Goal: Information Seeking & Learning: Check status

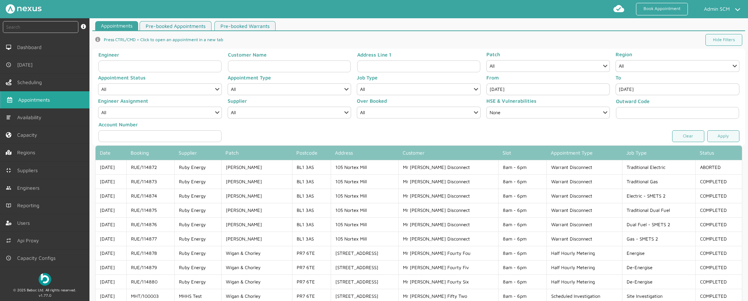
scroll to position [64, 0]
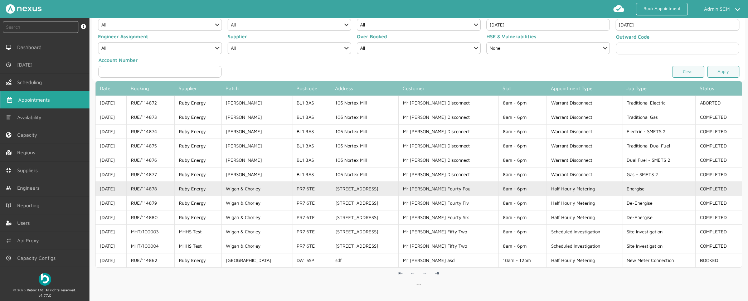
drag, startPoint x: 169, startPoint y: 187, endPoint x: 138, endPoint y: 191, distance: 31.4
click at [138, 191] on td "RUE/114878" at bounding box center [150, 189] width 48 height 14
copy td "RUE/114878"
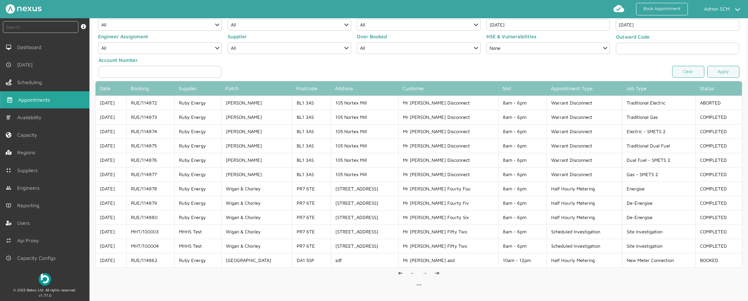
click at [502, 26] on input "Sep 11, 2025" at bounding box center [549, 25] width 124 height 12
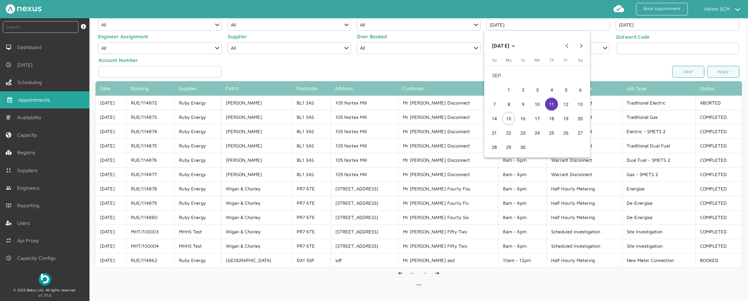
click at [542, 103] on span "10" at bounding box center [537, 104] width 13 height 13
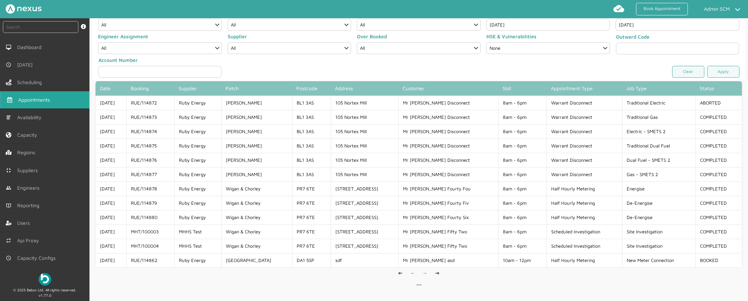
type input "Sep 10, 2025"
click at [715, 74] on link "Apply" at bounding box center [724, 72] width 32 height 12
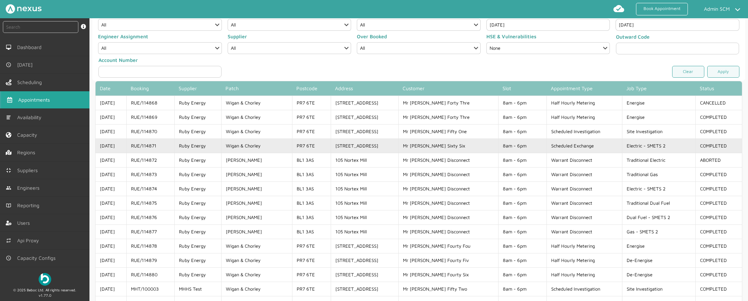
copy td "RUE/114871"
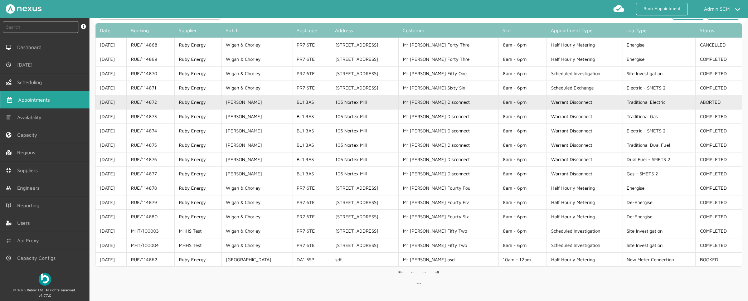
scroll to position [133, 0]
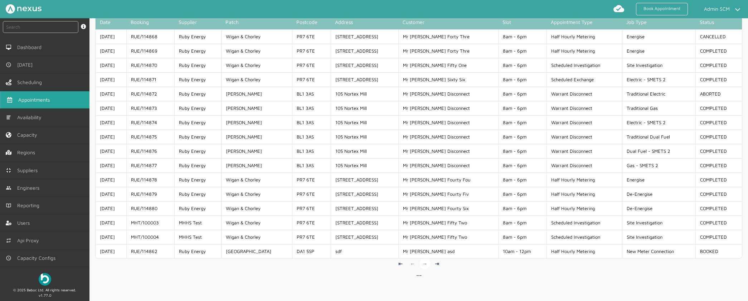
click at [428, 268] on link "→" at bounding box center [425, 264] width 11 height 11
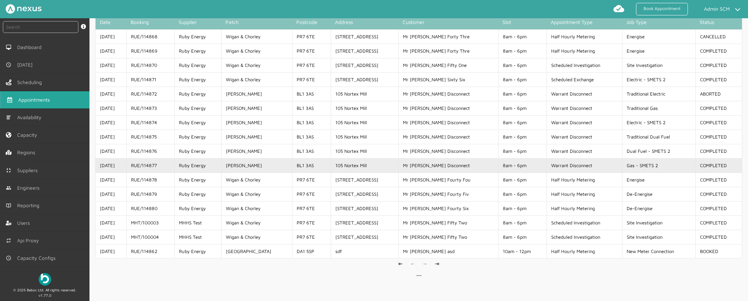
drag, startPoint x: 168, startPoint y: 164, endPoint x: 137, endPoint y: 163, distance: 30.1
click at [137, 163] on td "RUE/114877" at bounding box center [150, 165] width 48 height 14
copy td "RUE/114877"
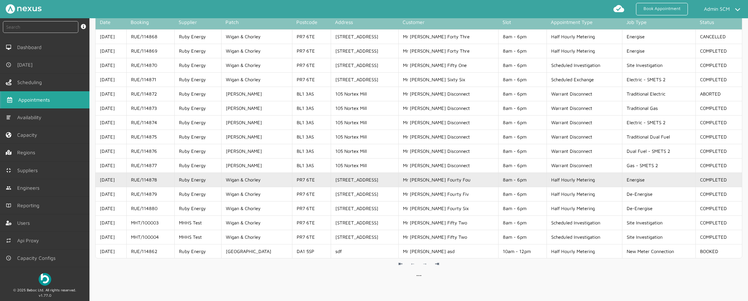
drag, startPoint x: 173, startPoint y: 176, endPoint x: 132, endPoint y: 178, distance: 40.5
click at [125, 177] on tr "11/09/25 RUE/114878 Ruby Energy Wigan & Chorley PR7 6TE 44 Customer Road Mr Cus…" at bounding box center [419, 180] width 647 height 14
copy tr "RUE/114878"
click at [195, 175] on td "Ruby Energy" at bounding box center [197, 180] width 47 height 14
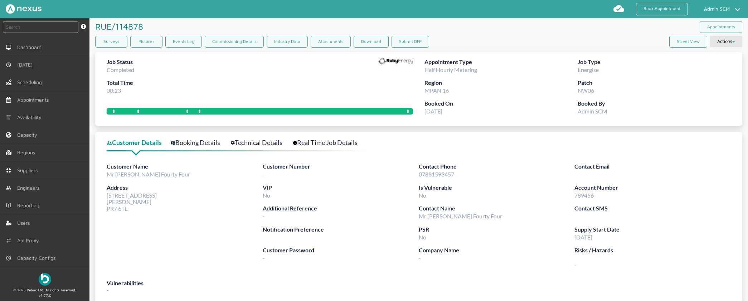
click at [486, 105] on label "Booked On" at bounding box center [501, 103] width 153 height 9
click at [412, 43] on button "Submit DFP" at bounding box center [411, 42] width 38 height 12
click at [401, 43] on button "Submit DFP" at bounding box center [411, 42] width 38 height 12
click at [419, 39] on button "Submit DFP" at bounding box center [411, 42] width 38 height 12
click at [471, 33] on div "RUE/114878 ️️️ Appointments" at bounding box center [418, 27] width 647 height 18
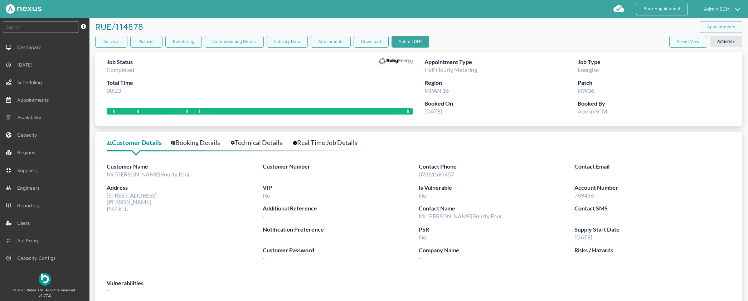
click at [408, 43] on button "Submit DFP" at bounding box center [411, 42] width 38 height 12
drag, startPoint x: 479, startPoint y: 32, endPoint x: 434, endPoint y: 24, distance: 45.4
click at [478, 32] on div "RUE/114878 ️️️ Appointments" at bounding box center [418, 27] width 647 height 18
click at [415, 43] on button "Submit DFP" at bounding box center [411, 42] width 38 height 12
click at [458, 35] on div "RUE/114878 ️️️ Appointments" at bounding box center [418, 27] width 647 height 18
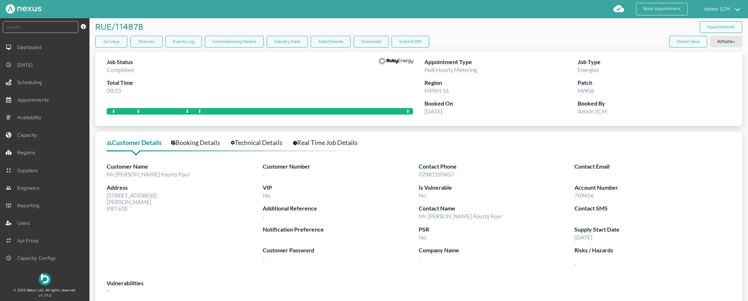
click at [458, 39] on div "Surveys Pictures Events Log Commissioning Details Industry Data Attachments Dow…" at bounding box center [418, 43] width 647 height 15
click at [413, 43] on button "Submit DFP" at bounding box center [411, 42] width 38 height 12
click at [21, 26] on input "text" at bounding box center [41, 27] width 76 height 12
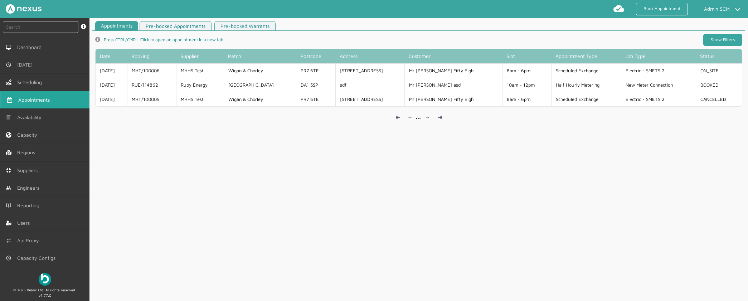
click at [724, 42] on link "Show Filters" at bounding box center [723, 40] width 39 height 12
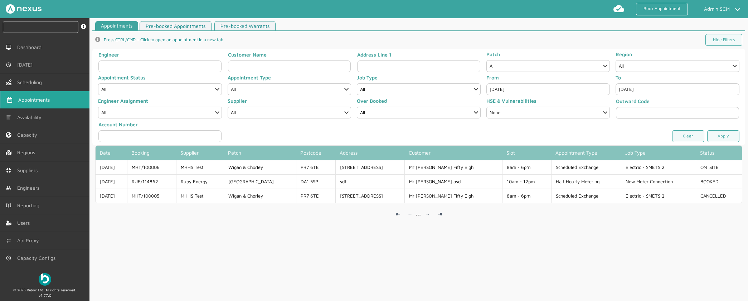
click at [37, 30] on input "text" at bounding box center [41, 27] width 76 height 12
paste input "RUE/114880"
type input "RUE/114880"
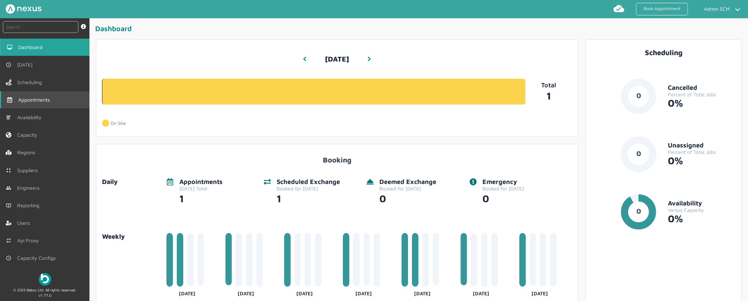
click at [49, 106] on link "Appointments" at bounding box center [45, 99] width 90 height 17
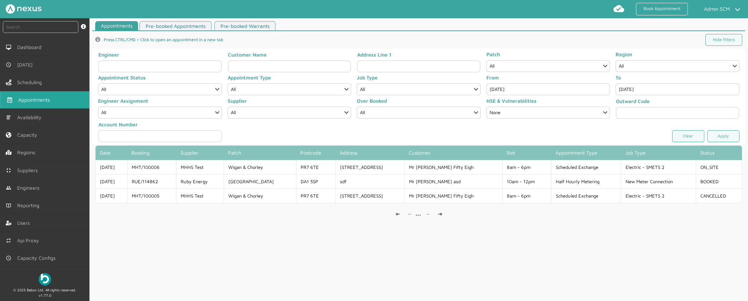
click at [518, 91] on input "[DATE]" at bounding box center [549, 89] width 124 height 12
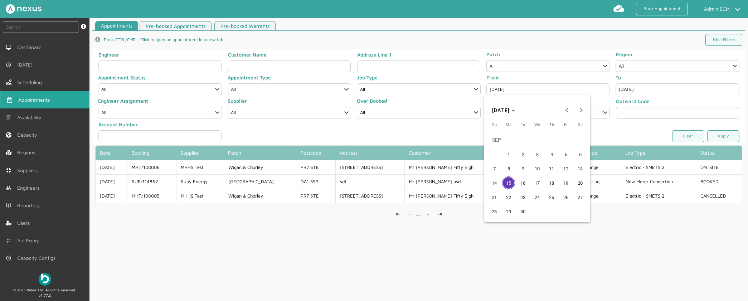
click at [560, 169] on span "12" at bounding box center [566, 168] width 13 height 13
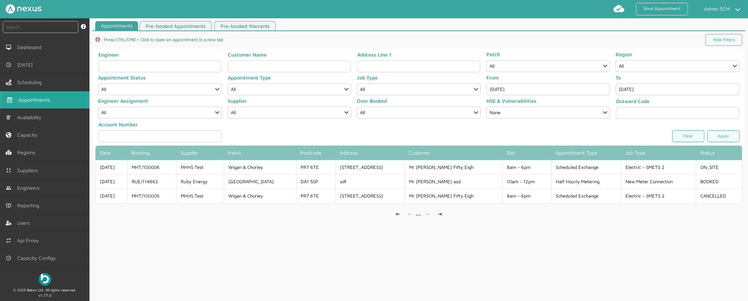
type input "Sep 12, 2025"
click at [719, 138] on link "Apply" at bounding box center [724, 136] width 32 height 12
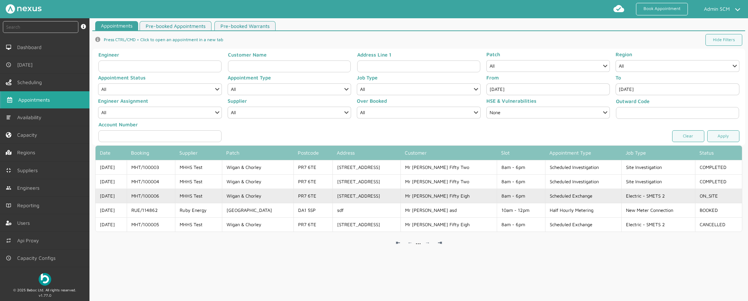
click at [127, 195] on td "[DATE]" at bounding box center [111, 196] width 31 height 14
click at [149, 198] on td "MHT/100006" at bounding box center [151, 196] width 48 height 14
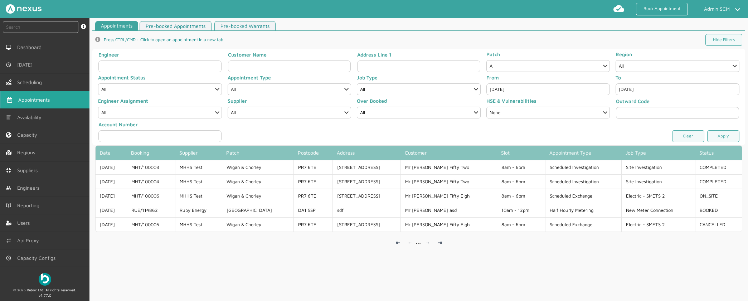
click at [540, 90] on input "Sep 12, 2025" at bounding box center [549, 89] width 124 height 12
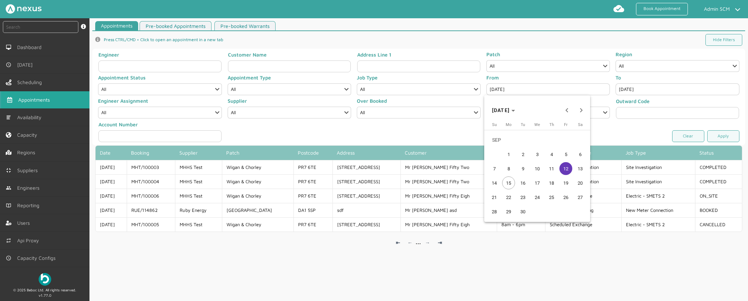
click at [551, 166] on span "11" at bounding box center [551, 168] width 13 height 13
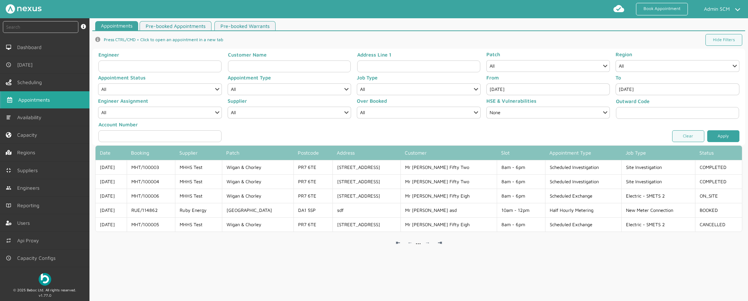
click at [724, 132] on link "Apply" at bounding box center [724, 136] width 32 height 12
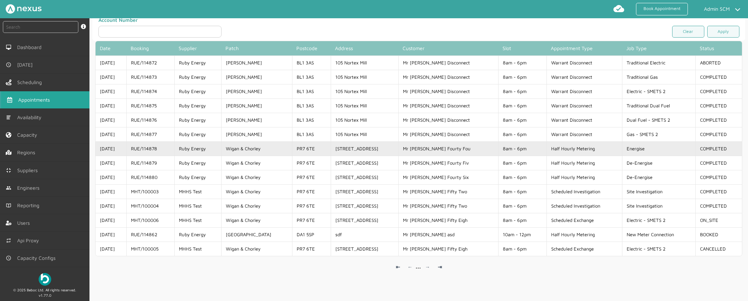
scroll to position [19, 0]
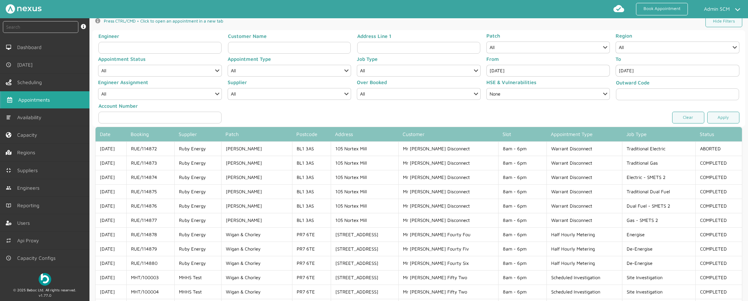
click at [531, 71] on input "Sep 11, 2025" at bounding box center [549, 71] width 124 height 12
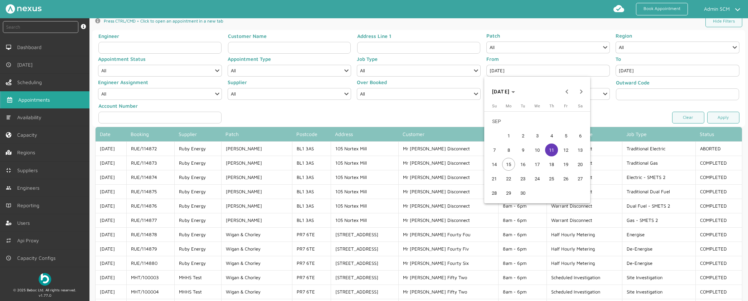
click at [542, 150] on span "10" at bounding box center [537, 150] width 13 height 13
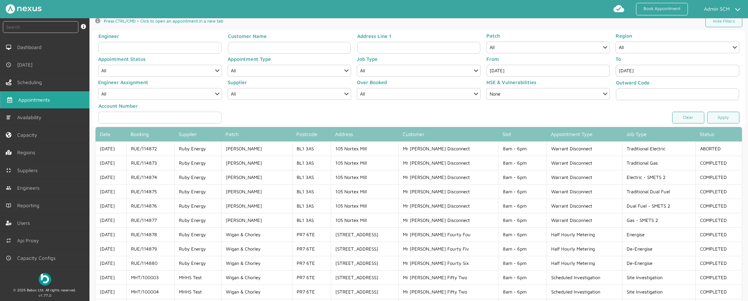
type input "[DATE]"
click at [711, 119] on link "Apply" at bounding box center [724, 118] width 32 height 12
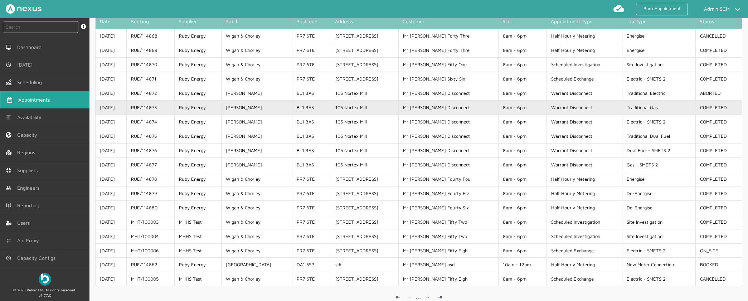
scroll to position [119, 0]
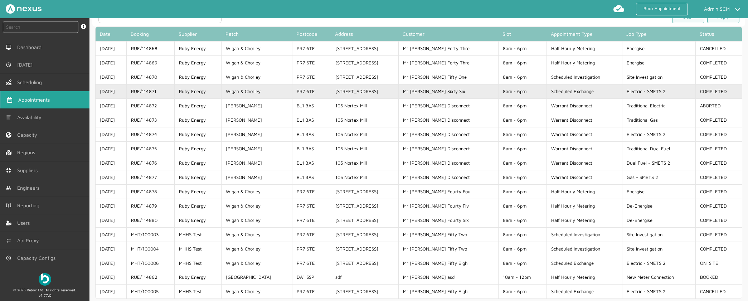
copy td "RUE/114871"
drag, startPoint x: 166, startPoint y: 92, endPoint x: 138, endPoint y: 93, distance: 27.9
click at [138, 93] on td "RUE/114871" at bounding box center [150, 91] width 48 height 14
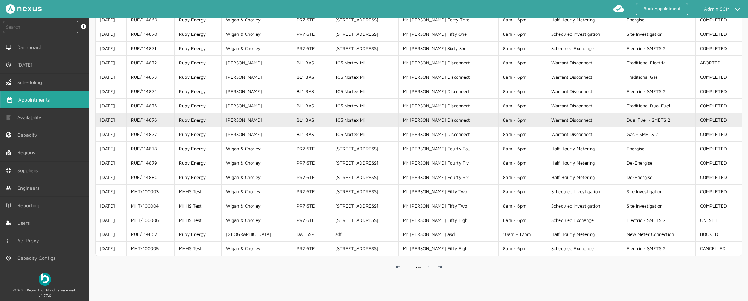
scroll to position [0, 0]
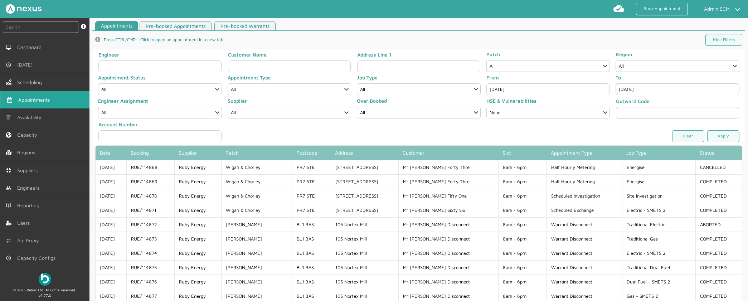
click at [53, 100] on span "Appointments" at bounding box center [35, 100] width 34 height 6
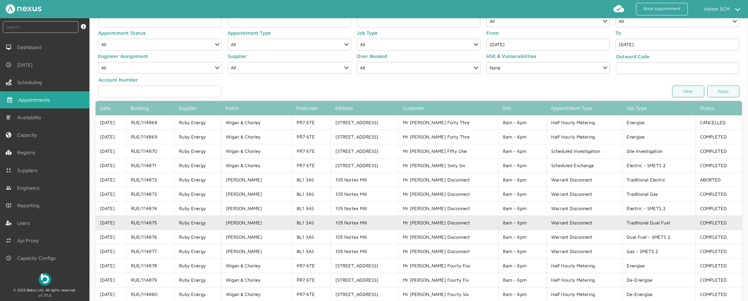
scroll to position [33, 0]
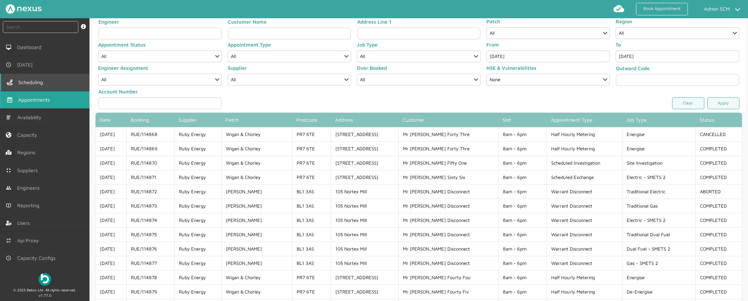
click at [34, 78] on link "Scheduling" at bounding box center [45, 82] width 90 height 17
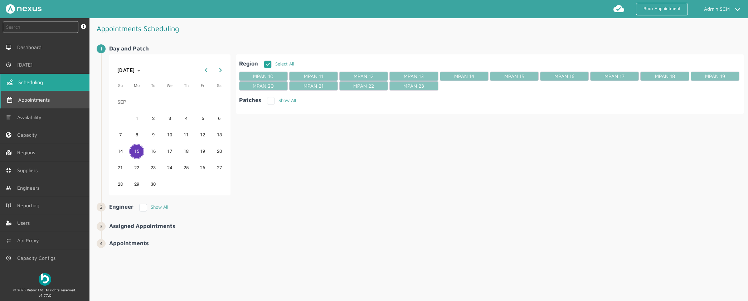
click at [41, 93] on link "Appointments" at bounding box center [45, 99] width 90 height 17
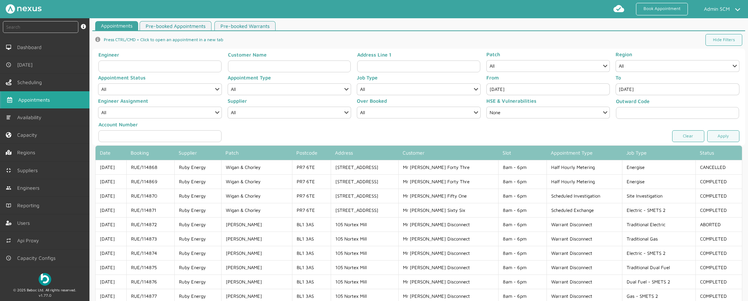
click at [566, 89] on input "[DATE]" at bounding box center [549, 89] width 124 height 12
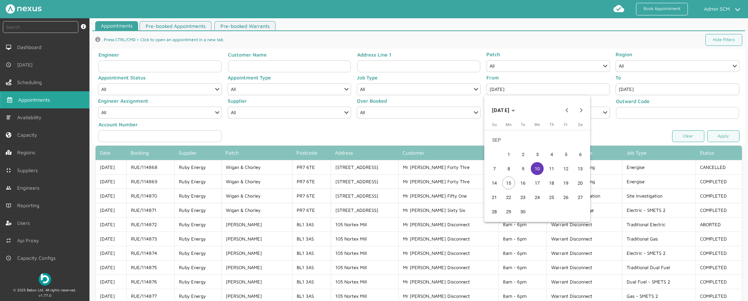
click at [514, 182] on span "15" at bounding box center [508, 183] width 13 height 13
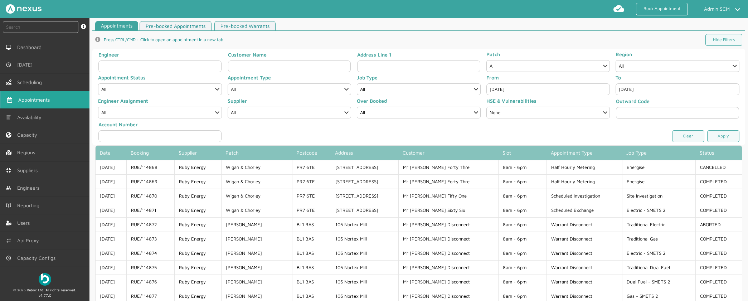
type input "[DATE]"
click at [725, 141] on link "Apply" at bounding box center [724, 136] width 32 height 12
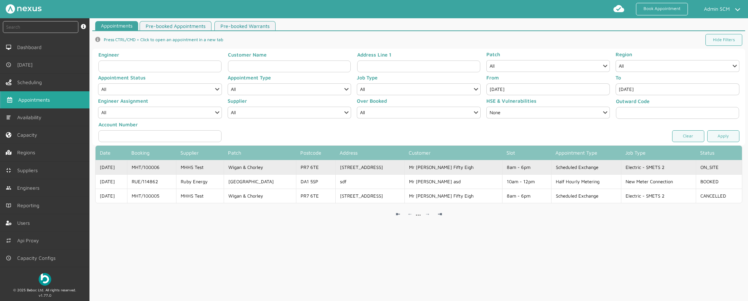
click at [347, 164] on td "[STREET_ADDRESS]" at bounding box center [369, 167] width 69 height 14
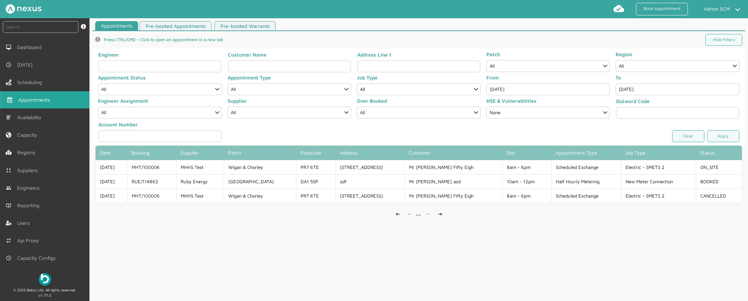
click at [601, 245] on div "Appointments Pre-booked Appointments Pre-booked Warrants info icon Press CTRL/C…" at bounding box center [419, 162] width 659 height 283
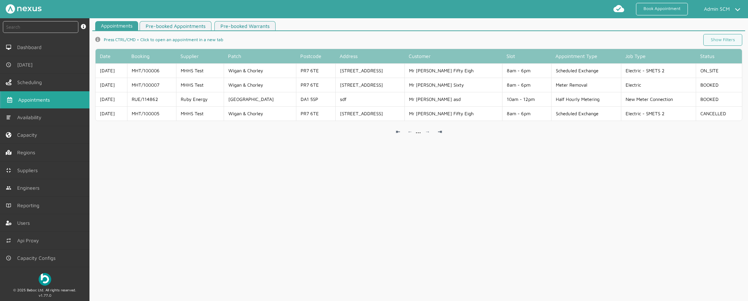
click at [452, 221] on div "Appointments Pre-booked Appointments Pre-booked Warrants info icon Press CTRL/C…" at bounding box center [419, 162] width 659 height 283
click at [590, 231] on div "Appointments Pre-booked Appointments Pre-booked Warrants info icon Press CTRL/C…" at bounding box center [419, 162] width 659 height 283
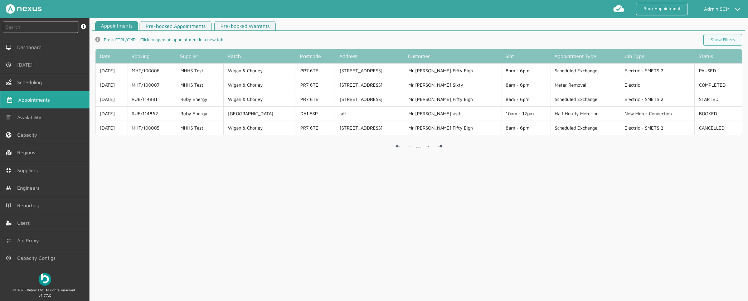
click at [584, 199] on div "Appointments Pre-booked Appointments Pre-booked Warrants info icon Press CTRL/C…" at bounding box center [419, 162] width 659 height 283
click at [264, 197] on div "Appointments Pre-booked Appointments Pre-booked Warrants info icon Press CTRL/C…" at bounding box center [419, 162] width 659 height 283
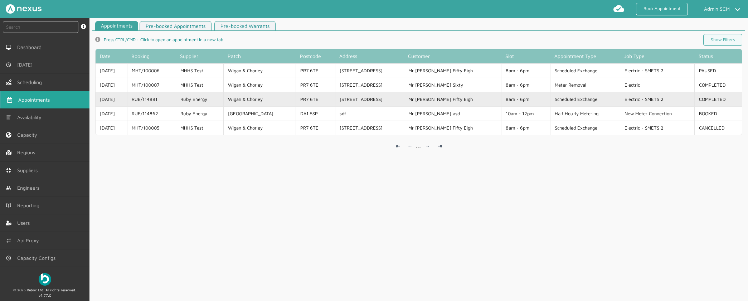
click at [176, 98] on td "RUE/114881" at bounding box center [151, 99] width 49 height 14
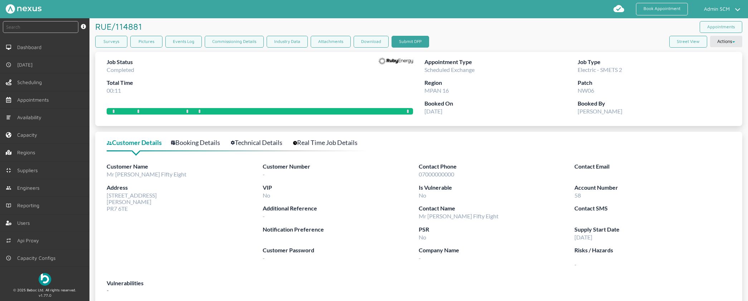
click at [411, 42] on button "Submit DFP" at bounding box center [411, 42] width 38 height 12
click at [176, 65] on div "Job Status Completed Total Time 00:11" at bounding box center [260, 79] width 306 height 42
drag, startPoint x: 414, startPoint y: 42, endPoint x: 845, endPoint y: -10, distance: 433.5
click at [748, 0] on html "Book Appointment Admin SCM My profile Return to Hub Logout instant search Searc…" at bounding box center [374, 150] width 748 height 301
click at [405, 42] on button "Submit DFP" at bounding box center [411, 42] width 38 height 12
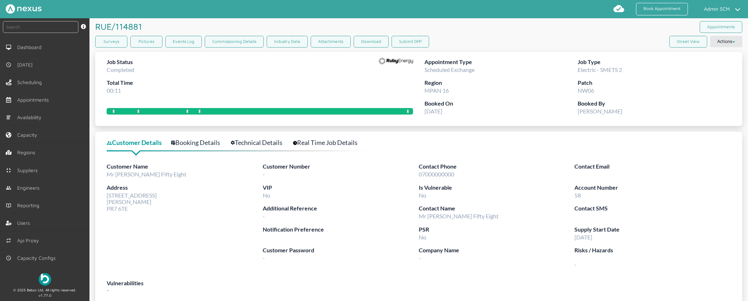
click at [480, 92] on div "Region MPAN 16" at bounding box center [501, 88] width 153 height 21
click at [402, 38] on button "Submit DFP" at bounding box center [411, 42] width 38 height 12
click at [473, 16] on nav "Book Appointment Admin SCM My profile Return to Hub Logout" at bounding box center [374, 9] width 748 height 18
click at [406, 43] on button "Submit DFP" at bounding box center [411, 42] width 38 height 12
click at [405, 39] on button "Submit DFP" at bounding box center [411, 42] width 38 height 12
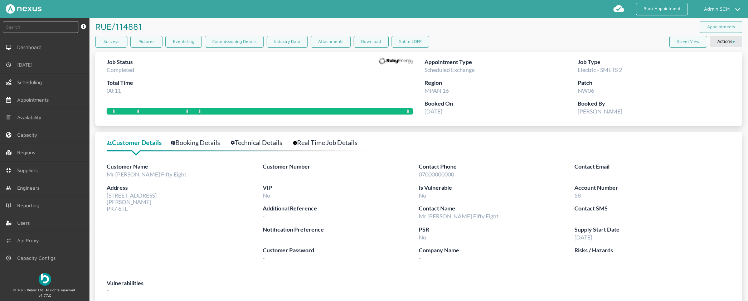
click at [283, 275] on div "Customer Number - Contact Phone 07000000000 Contact Email VIP No Is Vulnerable …" at bounding box center [497, 220] width 468 height 116
click at [521, 40] on div "Surveys Pictures Events Log Commissioning Details Industry Data Attachments Dow…" at bounding box center [418, 43] width 647 height 15
click at [400, 38] on button "Submit DFP" at bounding box center [411, 42] width 38 height 12
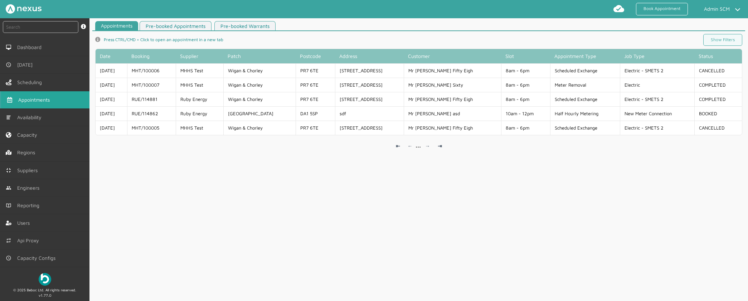
click at [230, 141] on app-pagination-simple "⇤ ← ⇥ → ..." at bounding box center [418, 146] width 647 height 29
click at [307, 204] on div "Appointments Pre-booked Appointments Pre-booked Warrants info icon Press CTRL/C…" at bounding box center [419, 162] width 659 height 283
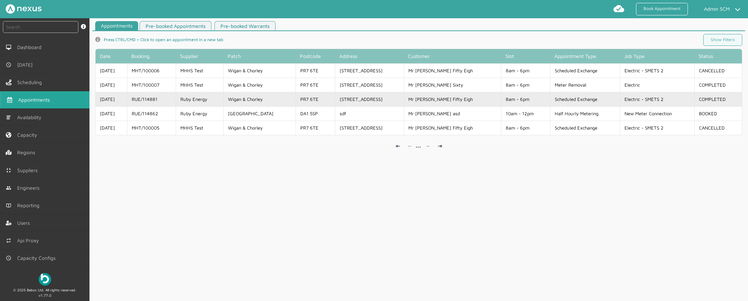
click at [168, 98] on td "RUE/114881" at bounding box center [151, 99] width 49 height 14
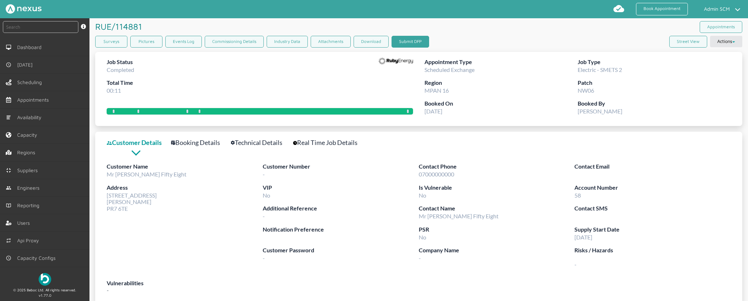
click at [415, 40] on button "Submit DFP" at bounding box center [411, 42] width 38 height 12
click at [276, 74] on div "Job Status Completed Total Time 00:11" at bounding box center [260, 79] width 306 height 42
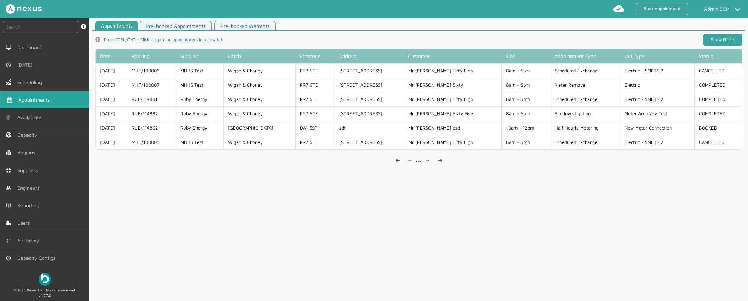
click at [730, 34] on link "Show Filters" at bounding box center [723, 40] width 39 height 12
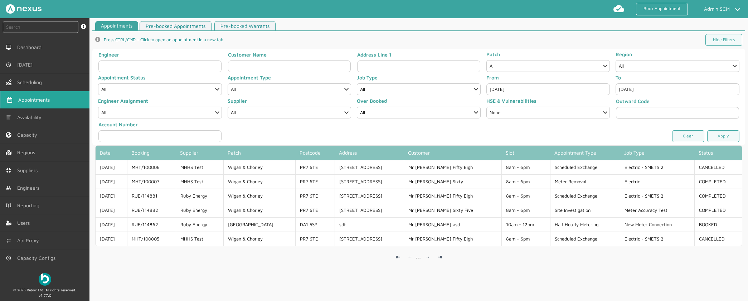
click at [513, 89] on input "[DATE]" at bounding box center [549, 89] width 124 height 12
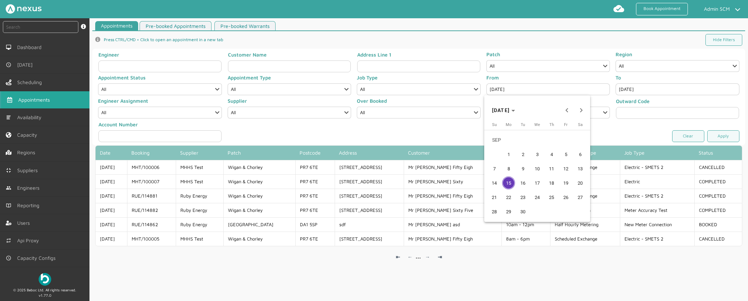
click at [539, 167] on span "10" at bounding box center [537, 168] width 13 height 13
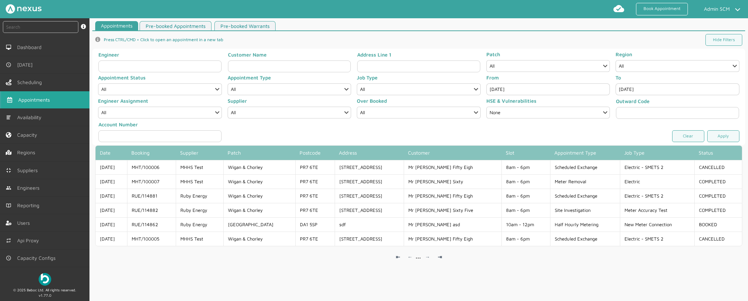
type input "[DATE]"
click at [719, 136] on link "Apply" at bounding box center [724, 136] width 32 height 12
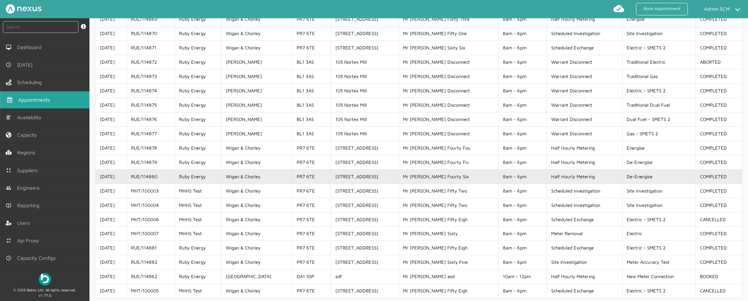
scroll to position [119, 0]
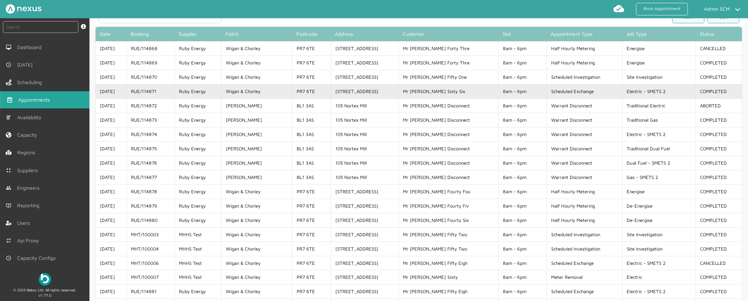
click at [560, 92] on td "Scheduled Exchange" at bounding box center [585, 91] width 76 height 14
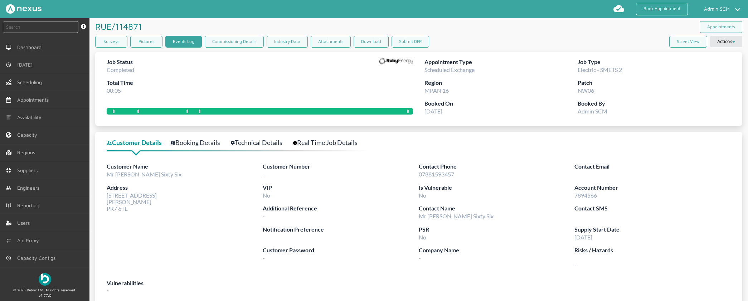
click at [193, 45] on link "Events Log" at bounding box center [183, 42] width 37 height 12
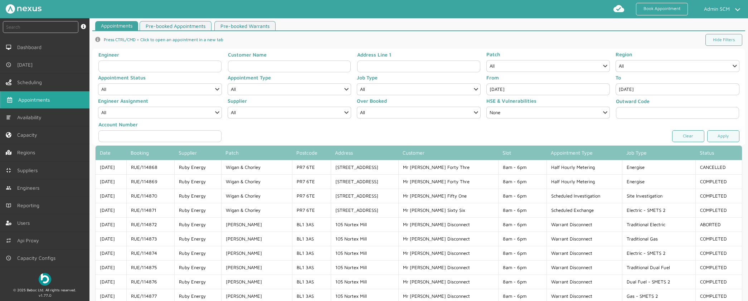
click at [50, 102] on span "Appointments" at bounding box center [35, 100] width 34 height 6
click at [50, 77] on link "Scheduling" at bounding box center [45, 82] width 90 height 17
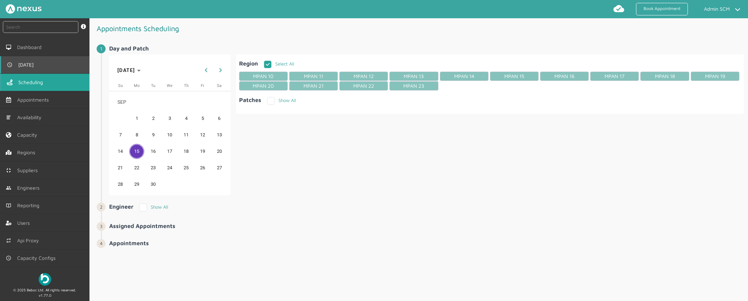
click at [60, 61] on link "[DATE]" at bounding box center [45, 64] width 90 height 17
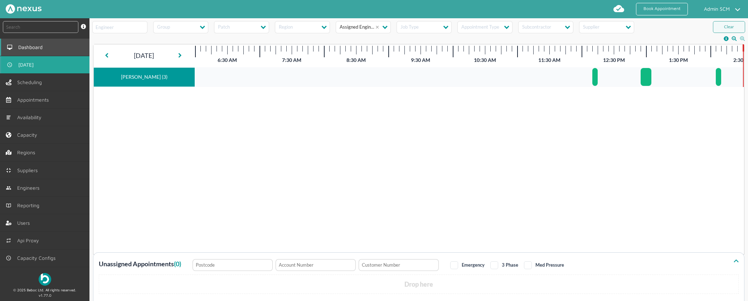
click at [58, 47] on link "Dashboard" at bounding box center [45, 47] width 90 height 17
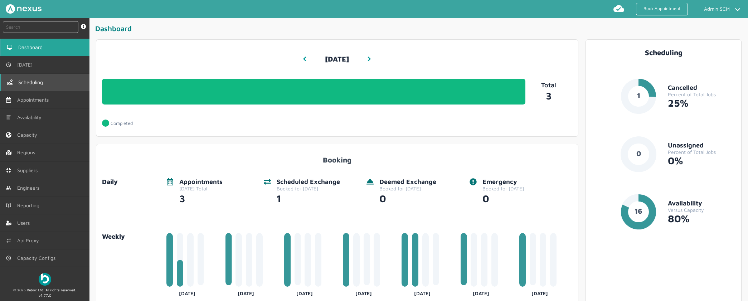
click at [48, 88] on link "Scheduling" at bounding box center [45, 82] width 90 height 17
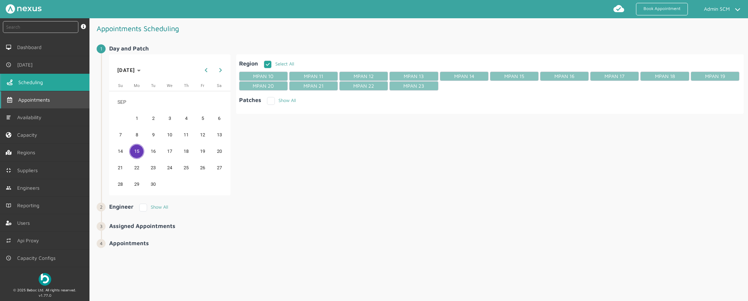
click at [48, 97] on span "Appointments" at bounding box center [35, 100] width 34 height 6
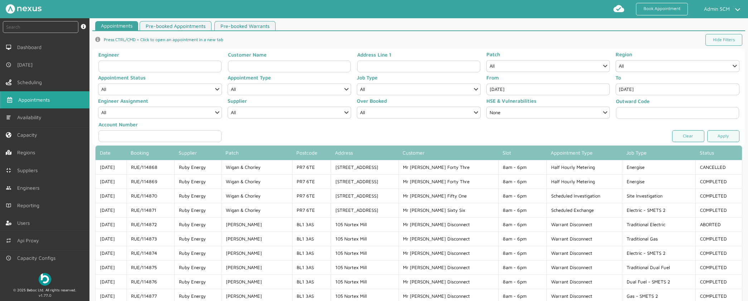
click at [658, 33] on div "info icon Press CTRL/CMD + Click to open an appointment in a new tab Hide Filte…" at bounding box center [418, 40] width 653 height 18
click at [196, 24] on link "Pre-booked Appointments" at bounding box center [176, 26] width 72 height 10
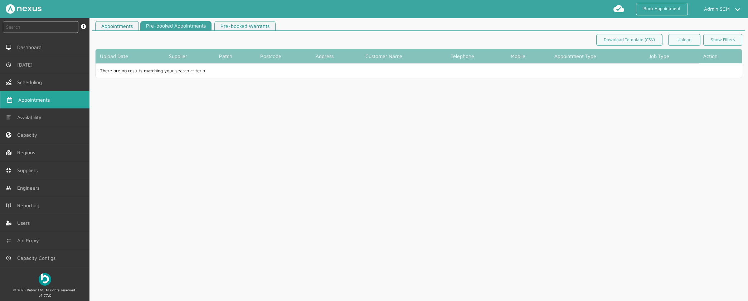
click at [263, 26] on link "Pre-booked Warrants" at bounding box center [244, 26] width 61 height 10
click at [117, 25] on link "Appointments" at bounding box center [117, 26] width 44 height 10
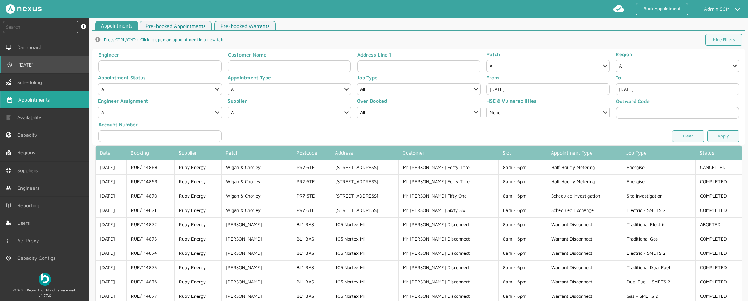
click at [48, 67] on link "[DATE]" at bounding box center [45, 64] width 90 height 17
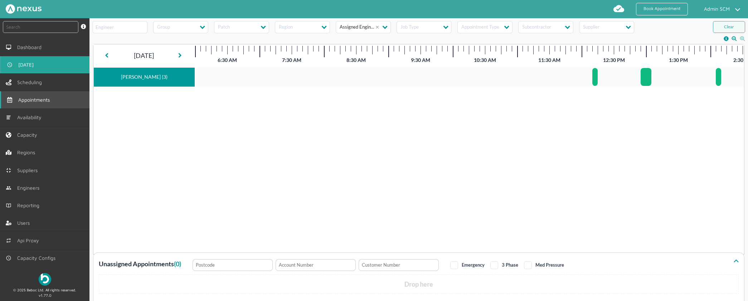
click at [39, 98] on span "Appointments" at bounding box center [35, 100] width 34 height 6
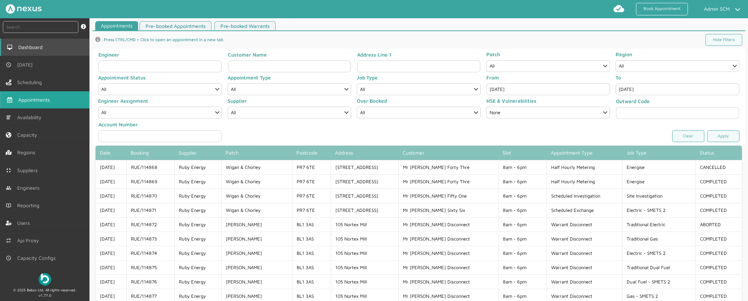
click at [37, 49] on span "Dashboard" at bounding box center [31, 47] width 27 height 6
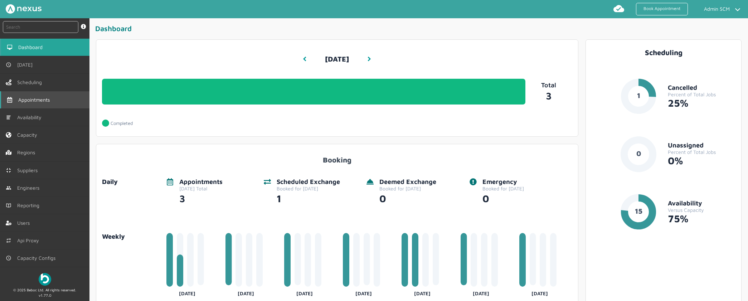
click at [48, 105] on link "Appointments" at bounding box center [45, 99] width 90 height 17
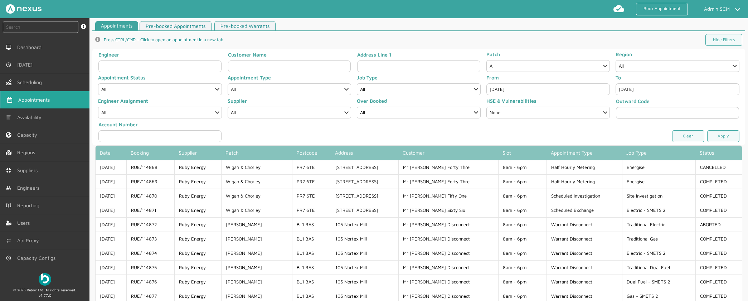
click at [532, 91] on input "[DATE]" at bounding box center [549, 89] width 124 height 12
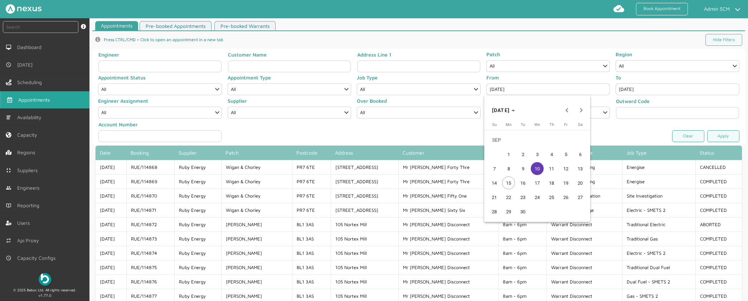
click at [509, 183] on span "15" at bounding box center [508, 183] width 13 height 13
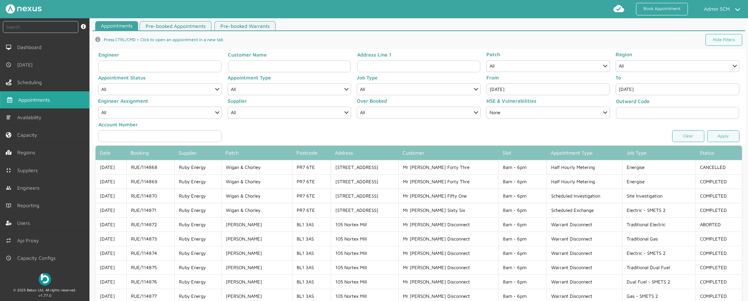
type input "[DATE]"
click at [723, 138] on link "Apply" at bounding box center [724, 136] width 32 height 12
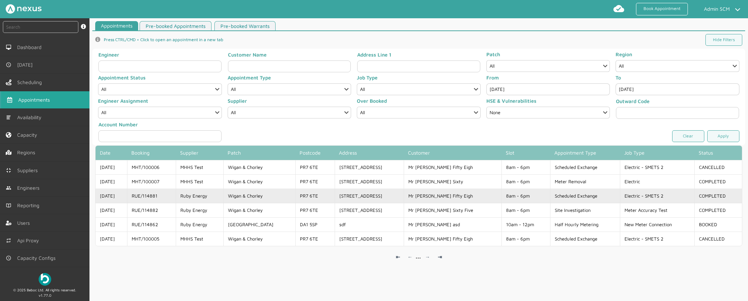
click at [175, 198] on td "RUE/114881" at bounding box center [151, 196] width 49 height 14
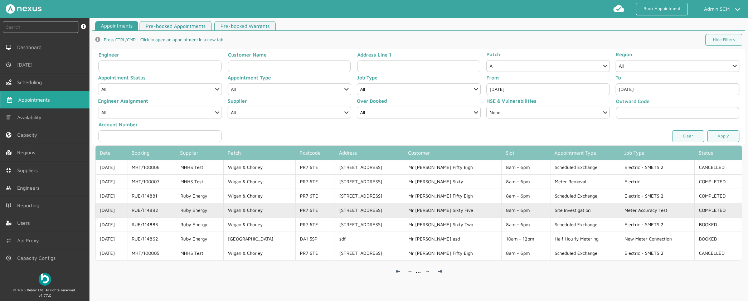
click at [171, 213] on td "RUE/114882" at bounding box center [151, 210] width 49 height 14
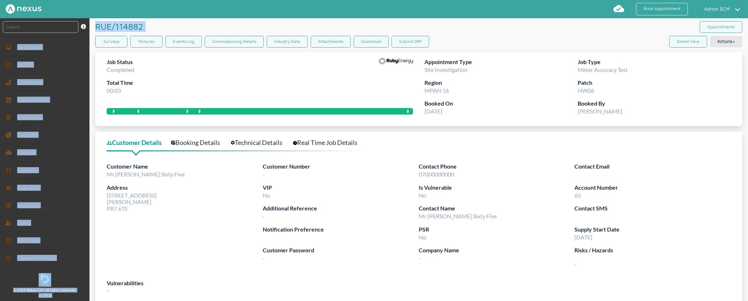
drag, startPoint x: 144, startPoint y: 24, endPoint x: 87, endPoint y: 18, distance: 58.0
click at [87, 18] on div "instant search Search by: Booking Reference, Customer Number, Account Number, M…" at bounding box center [374, 159] width 748 height 283
copy div "Dashboard [DATE] Scheduling Appointments Availability Capacity Non-operational-…"
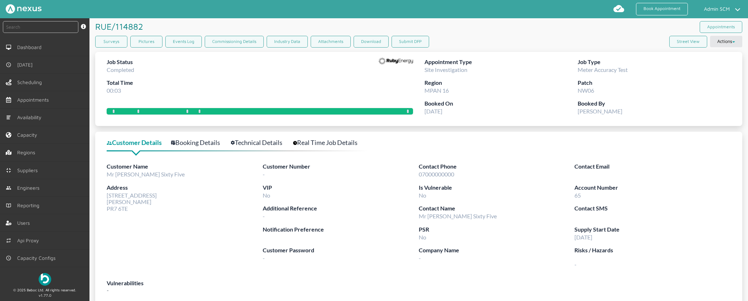
click at [355, 82] on div "Job Status Completed Total Time 00:03" at bounding box center [260, 79] width 306 height 42
click at [401, 38] on button "Submit DFP" at bounding box center [411, 42] width 38 height 12
click at [394, 74] on div at bounding box center [396, 79] width 34 height 42
drag, startPoint x: 632, startPoint y: 69, endPoint x: 614, endPoint y: 68, distance: 17.9
copy span "Meter Accuracy Test"
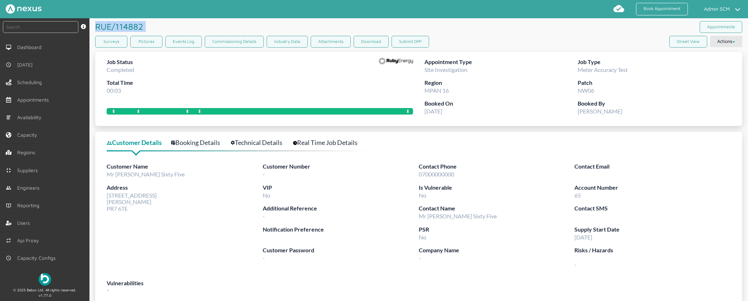
drag, startPoint x: 146, startPoint y: 28, endPoint x: 92, endPoint y: 21, distance: 54.1
click at [92, 21] on article "RUE/114882 ️️️ Appointments Surveys Pictures Events Log Commissioning Details I…" at bounding box center [419, 193] width 659 height 350
copy h1 "RUE/114882 ️️️"
drag, startPoint x: 634, startPoint y: 69, endPoint x: 575, endPoint y: 63, distance: 59.3
click at [578, 63] on div "Job Type Meter Accuracy Test" at bounding box center [654, 68] width 153 height 21
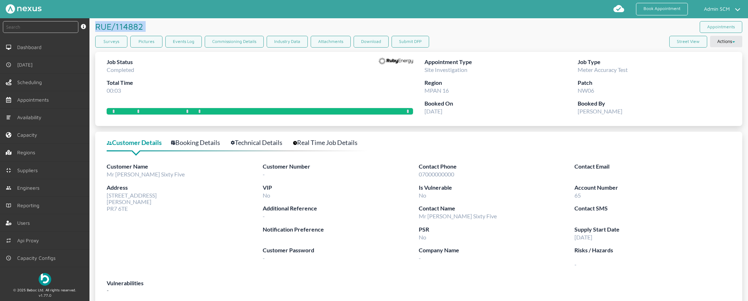
drag, startPoint x: 421, startPoint y: 62, endPoint x: 660, endPoint y: 68, distance: 238.5
click at [660, 68] on div "Appointment Type Site Investigation Job Type Meter Accuracy Test Region MPAN 16…" at bounding box center [575, 89] width 312 height 74
click at [458, 67] on span "Site Investigation" at bounding box center [446, 69] width 43 height 7
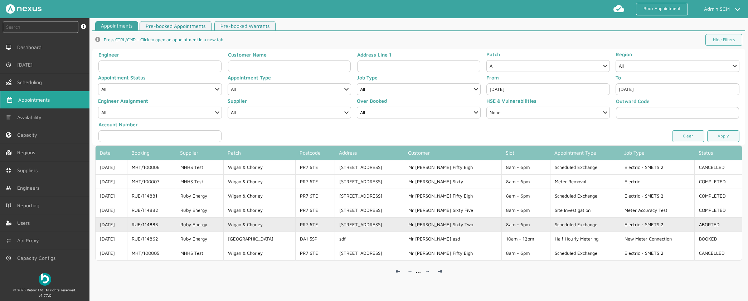
click at [176, 222] on td "RUE/114883" at bounding box center [151, 224] width 49 height 14
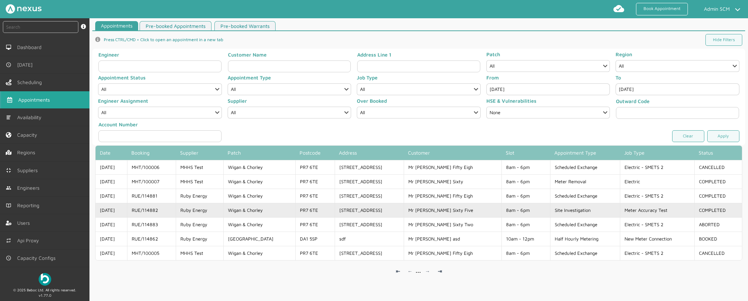
click at [102, 207] on td "[DATE]" at bounding box center [112, 210] width 32 height 14
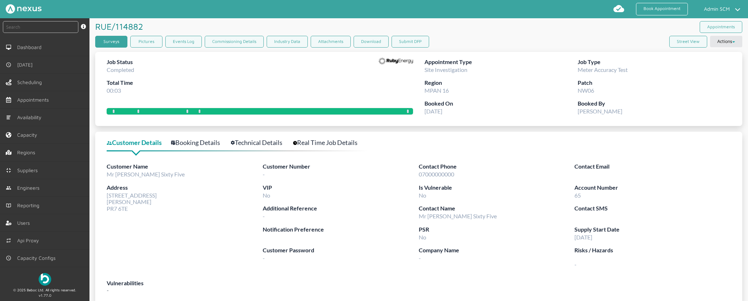
click at [110, 46] on link "Surveys" at bounding box center [111, 42] width 32 height 12
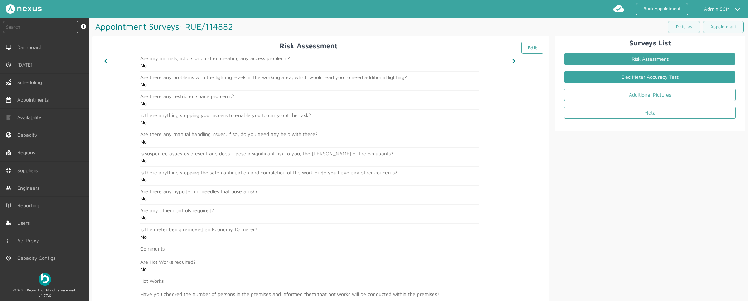
click at [649, 77] on link "Elec Meter Accuracy Test" at bounding box center [650, 77] width 172 height 12
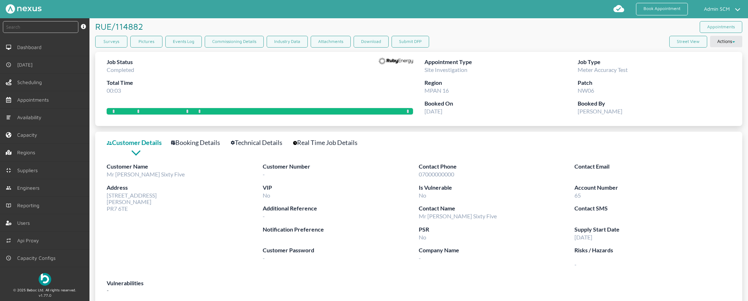
click at [333, 91] on div "Job Status Completed Total Time 00:03" at bounding box center [260, 79] width 306 height 42
click at [411, 43] on button "Submit DFP" at bounding box center [411, 42] width 38 height 12
click at [247, 72] on div "Job Status Completed Total Time 00:03" at bounding box center [260, 79] width 306 height 42
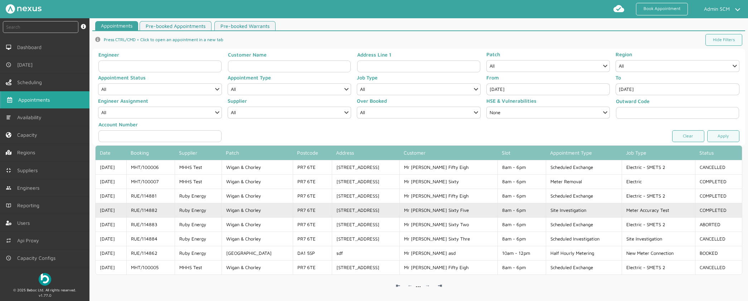
click at [172, 212] on td "RUE/114882" at bounding box center [150, 210] width 48 height 14
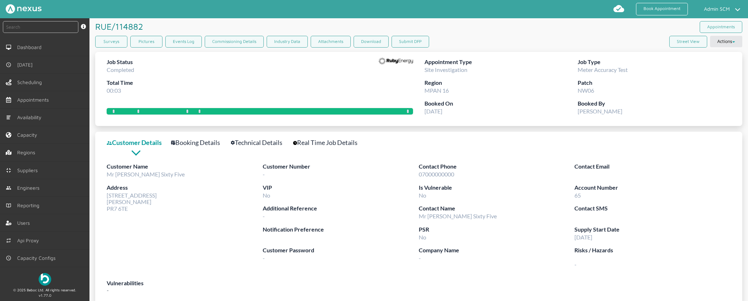
click at [493, 25] on div "RUE/114882 ️️️ Appointments" at bounding box center [418, 27] width 647 height 18
click at [407, 42] on button "Submit DFP" at bounding box center [411, 42] width 38 height 12
click at [406, 46] on button "Submit DFP" at bounding box center [411, 42] width 38 height 12
click at [162, 69] on div "Job Status Completed Total Time 00:03" at bounding box center [260, 79] width 306 height 42
click at [108, 44] on link "Surveys" at bounding box center [111, 42] width 32 height 12
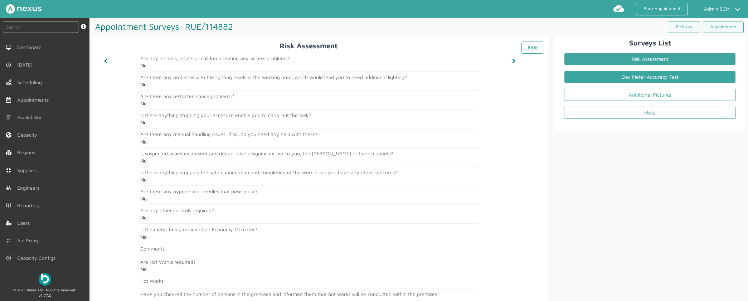
click at [676, 81] on link "Elec Meter Accuracy Test" at bounding box center [650, 77] width 172 height 12
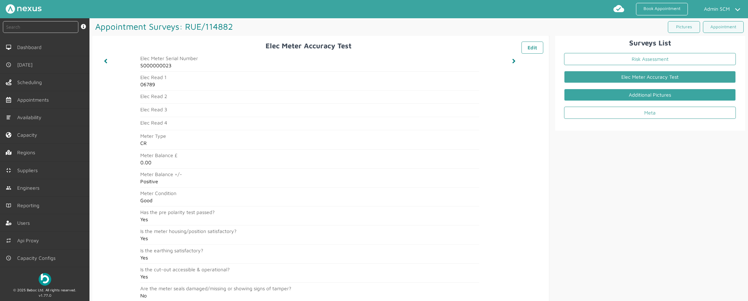
click at [599, 91] on link "Additional Pictures" at bounding box center [650, 95] width 172 height 12
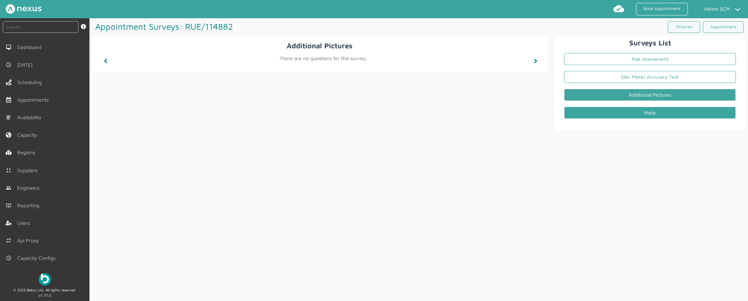
click at [602, 109] on link "Meta" at bounding box center [650, 113] width 172 height 12
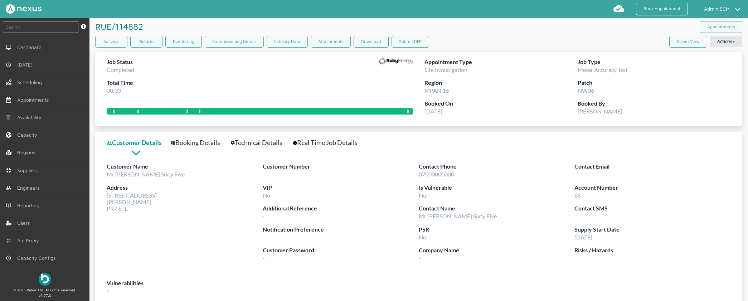
click at [365, 79] on div "Job Status Completed Total Time 00:03" at bounding box center [260, 79] width 306 height 42
click at [462, 42] on div "Surveys Pictures Events Log Commissioning Details Industry Data Attachments Dow…" at bounding box center [418, 43] width 647 height 15
click at [412, 39] on button "Submit DFP" at bounding box center [411, 42] width 38 height 12
click at [337, 73] on div "Job Status Completed Total Time 00:03" at bounding box center [260, 79] width 306 height 42
click at [402, 42] on button "Submit DFP" at bounding box center [411, 42] width 38 height 12
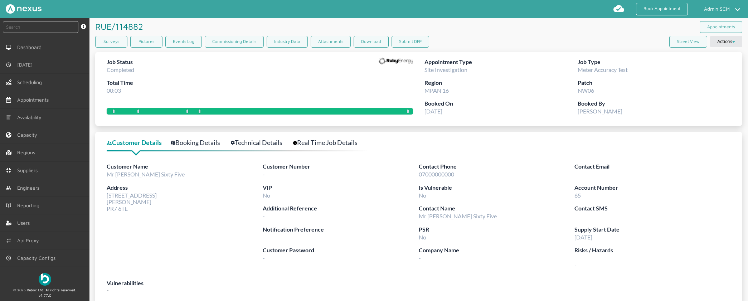
click at [187, 70] on div "Job Status Completed Total Time 00:03" at bounding box center [260, 79] width 306 height 42
click at [118, 44] on link "Surveys" at bounding box center [111, 42] width 32 height 12
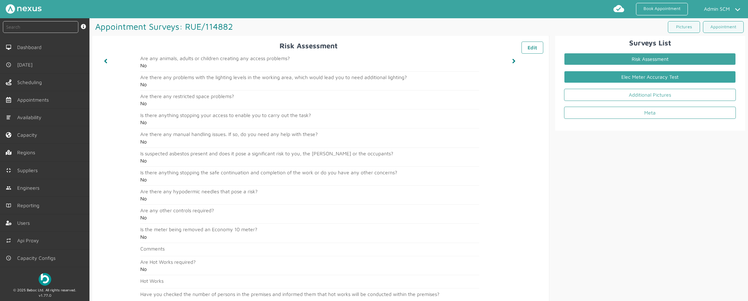
click at [624, 71] on link "Elec Meter Accuracy Test" at bounding box center [650, 77] width 172 height 12
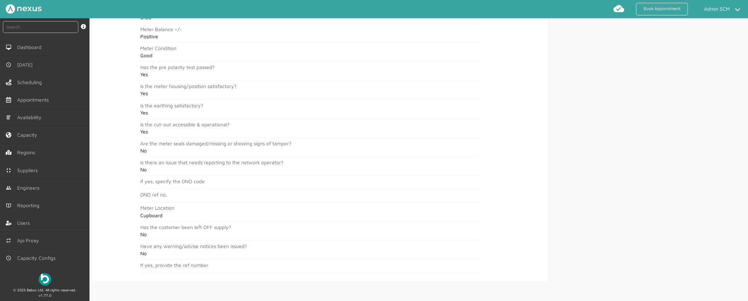
scroll to position [148, 0]
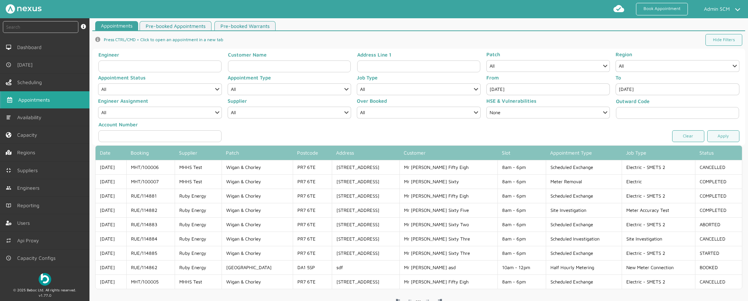
click at [515, 127] on div at bounding box center [419, 131] width 388 height 21
click at [709, 136] on link "Apply" at bounding box center [724, 136] width 32 height 12
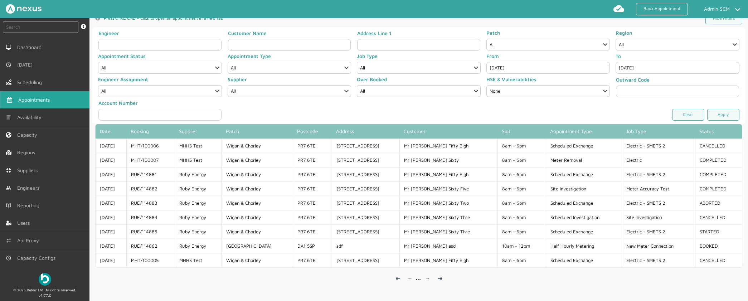
scroll to position [33, 0]
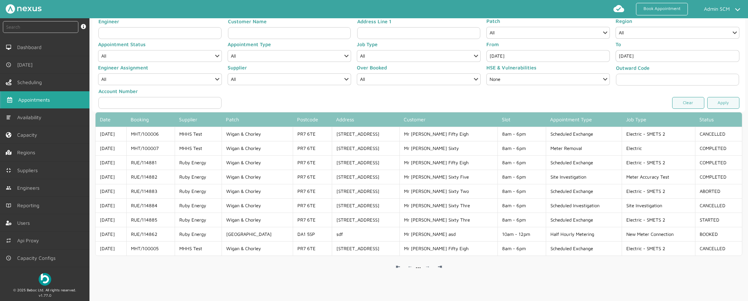
click at [226, 269] on app-pagination-simple "⇤ ← ⇥ → ..." at bounding box center [418, 267] width 647 height 29
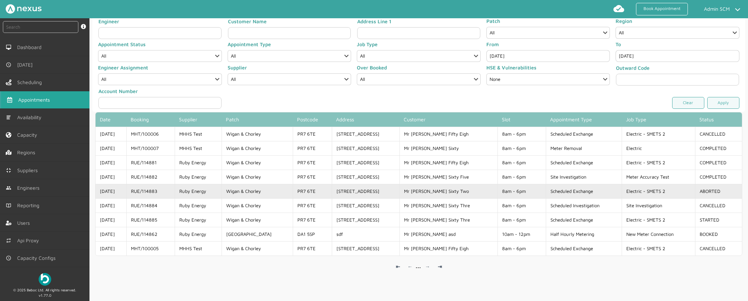
click at [208, 186] on td "Ruby Energy" at bounding box center [198, 191] width 47 height 14
click at [218, 193] on td "Ruby Energy" at bounding box center [198, 191] width 47 height 14
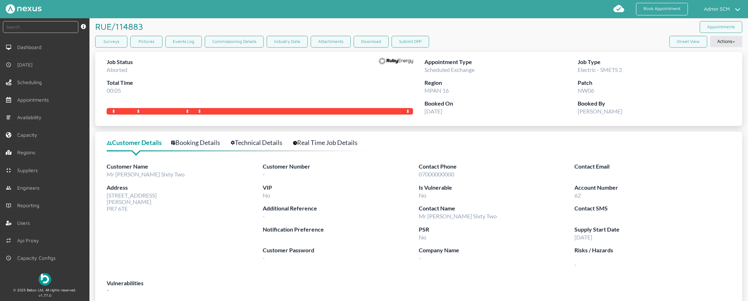
click at [160, 60] on div "Job Status Aborted Total Time 00:05" at bounding box center [260, 79] width 306 height 42
click at [119, 45] on link "Surveys" at bounding box center [111, 42] width 32 height 12
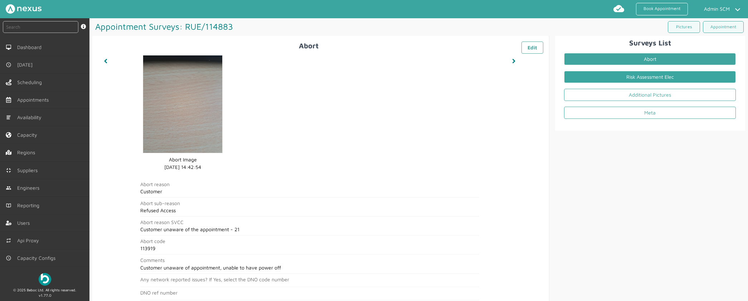
click at [687, 73] on link "Risk Assessment Elec" at bounding box center [650, 77] width 172 height 12
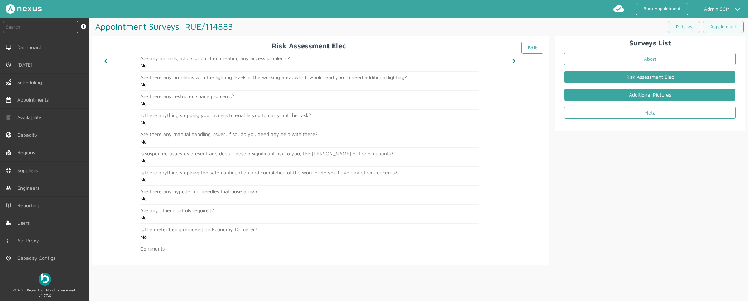
click at [673, 98] on link "Additional Pictures" at bounding box center [650, 95] width 172 height 12
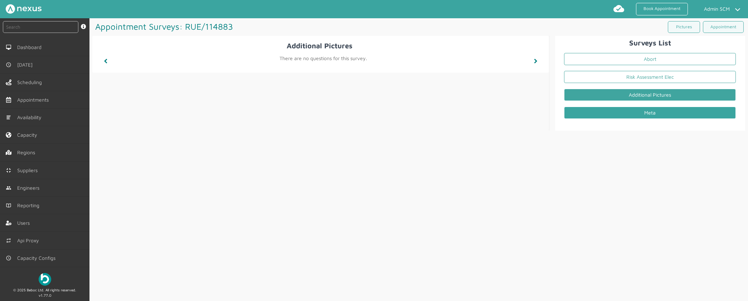
click at [667, 113] on link "Meta" at bounding box center [650, 113] width 172 height 12
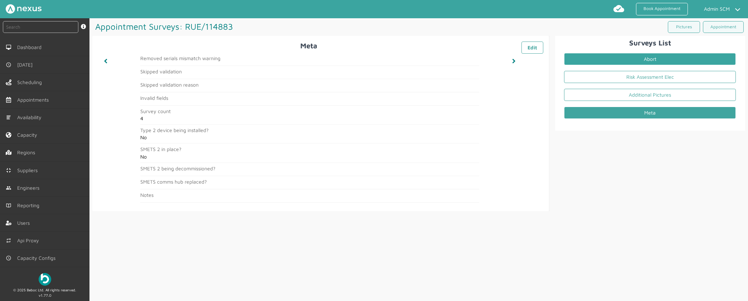
click at [675, 60] on link "Abort" at bounding box center [650, 59] width 172 height 12
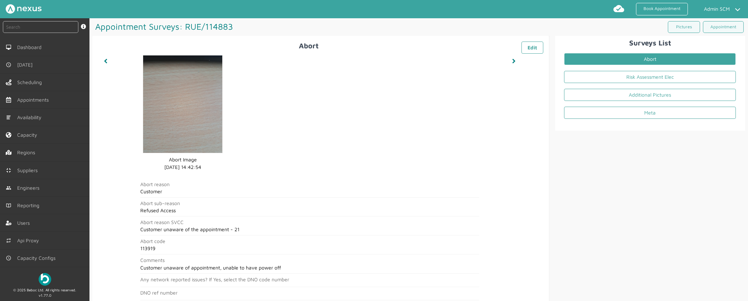
click at [107, 49] on h2 "Abort ️️️ Edit" at bounding box center [320, 46] width 445 height 8
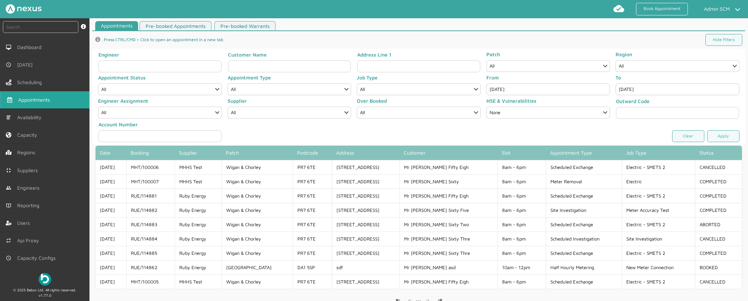
scroll to position [33, 0]
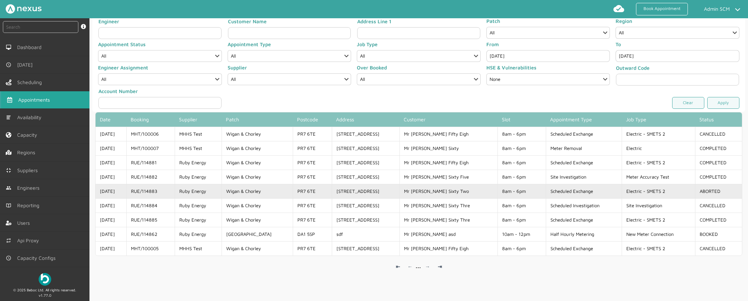
click at [175, 194] on td "RUE/114883" at bounding box center [150, 191] width 48 height 14
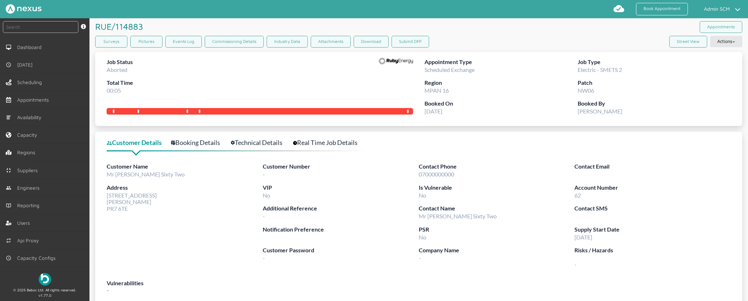
click at [328, 82] on div "Job Status Aborted Total Time 00:05" at bounding box center [260, 79] width 306 height 42
click at [474, 22] on div "RUE/114883 ️️️ Appointments" at bounding box center [418, 27] width 647 height 18
click at [458, 76] on div "Appointment Type Scheduled Exchange" at bounding box center [501, 68] width 153 height 21
click at [478, 19] on div "RUE/114883 ️️️ Appointments" at bounding box center [418, 27] width 647 height 18
click at [412, 44] on button "Submit DFP" at bounding box center [411, 42] width 38 height 12
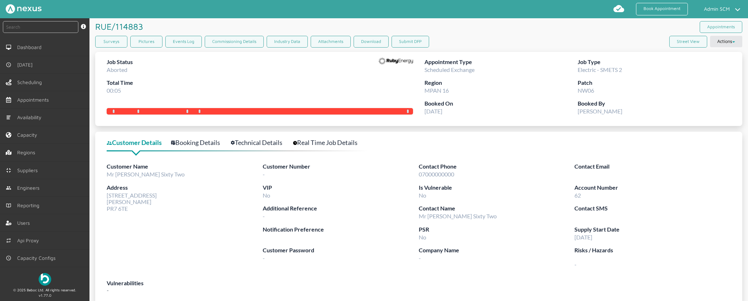
click at [463, 47] on div "Surveys Pictures Events Log Commissioning Details Industry Data Attachments Dow…" at bounding box center [418, 43] width 647 height 15
click at [420, 43] on button "Submit DFP" at bounding box center [411, 42] width 38 height 12
click at [202, 279] on label "Vulnerabilities" at bounding box center [419, 283] width 624 height 9
click at [112, 43] on link "Surveys" at bounding box center [111, 42] width 32 height 12
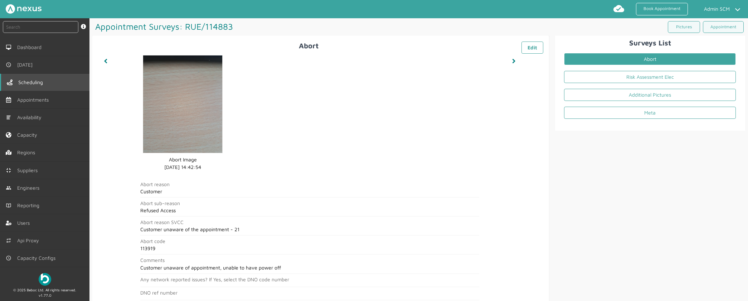
click at [44, 83] on span "Scheduling" at bounding box center [32, 82] width 28 height 6
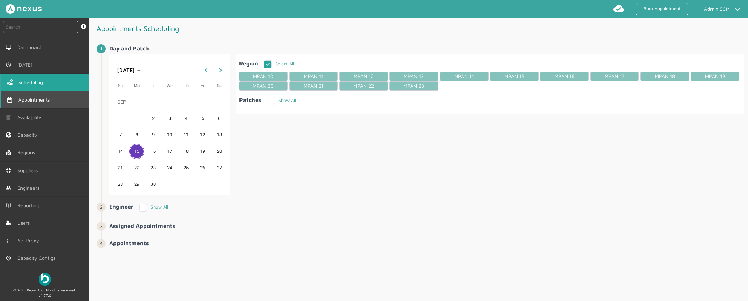
click at [48, 98] on span "Appointments" at bounding box center [35, 100] width 34 height 6
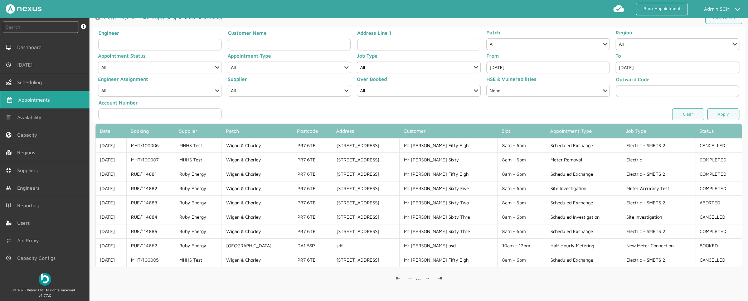
scroll to position [33, 0]
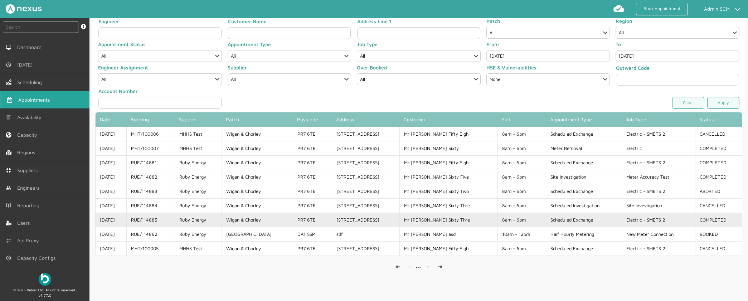
drag, startPoint x: 168, startPoint y: 221, endPoint x: 140, endPoint y: 215, distance: 28.5
click at [140, 215] on td "RUE/114885" at bounding box center [150, 220] width 48 height 14
click at [175, 214] on td "RUE/114885" at bounding box center [150, 220] width 48 height 14
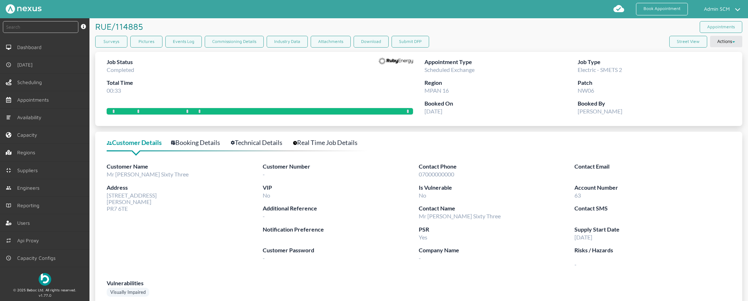
click at [426, 270] on div "Company Name -" at bounding box center [497, 260] width 156 height 28
click at [419, 280] on label "Vulnerabilities" at bounding box center [419, 283] width 624 height 9
click at [478, 280] on label "Vulnerabilities" at bounding box center [419, 283] width 624 height 9
click at [412, 37] on button "Submit DFP" at bounding box center [411, 42] width 38 height 12
click at [491, 278] on div "Customer Number - Contact Phone 07000000000 Contact Email VIP No Is Vulnerable …" at bounding box center [497, 220] width 468 height 116
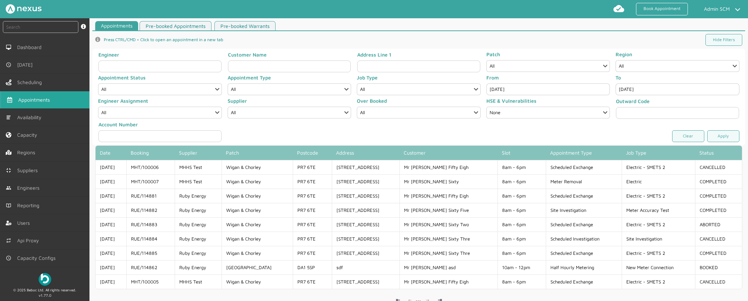
click at [281, 291] on div "Date Booking Supplier Patch Postcode Address Customer Slot Appointment Type Job…" at bounding box center [418, 228] width 653 height 166
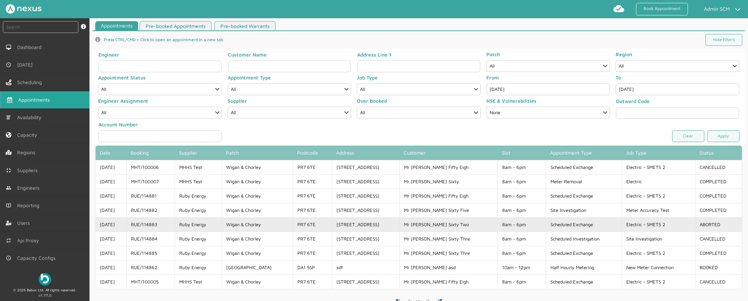
click at [169, 228] on td "RUE/114883" at bounding box center [150, 224] width 48 height 14
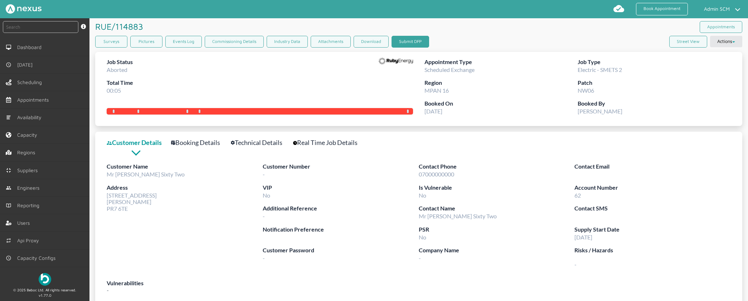
click at [405, 42] on button "Submit DFP" at bounding box center [411, 42] width 38 height 12
click at [352, 267] on div "Customer Password -" at bounding box center [341, 260] width 156 height 28
click at [388, 76] on div at bounding box center [396, 79] width 34 height 42
click at [411, 42] on button "Submit DFP" at bounding box center [411, 42] width 38 height 12
click at [436, 276] on div "Customer Number - Contact Phone 07000000000 Contact Email VIP No Is Vulnerable …" at bounding box center [497, 220] width 468 height 116
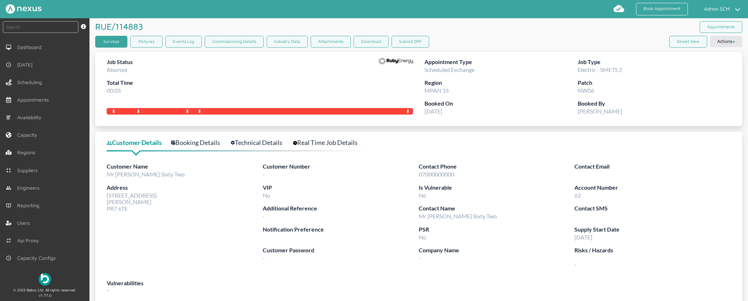
click at [114, 37] on link "Surveys" at bounding box center [111, 42] width 32 height 12
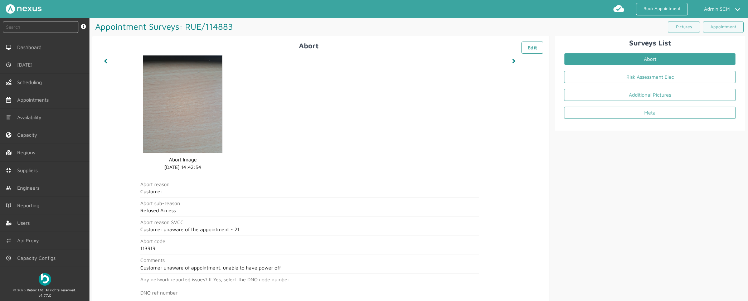
scroll to position [30, 0]
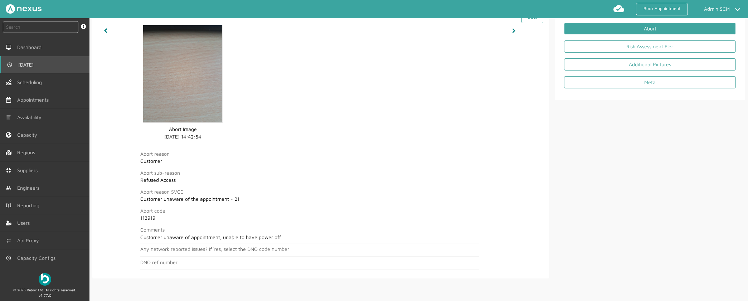
click at [48, 66] on link "[DATE]" at bounding box center [45, 64] width 90 height 17
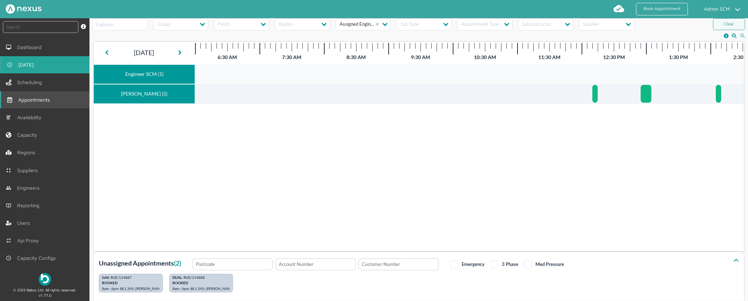
click at [50, 95] on link "Appointments" at bounding box center [45, 99] width 90 height 17
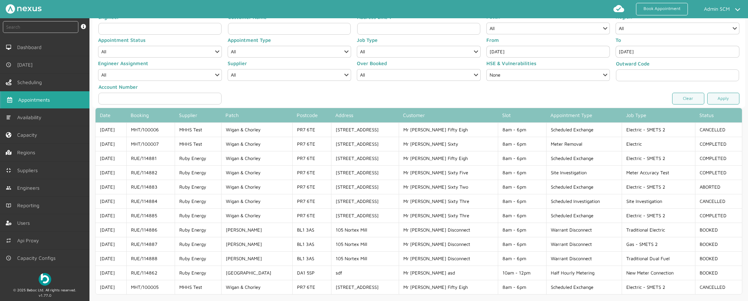
scroll to position [76, 0]
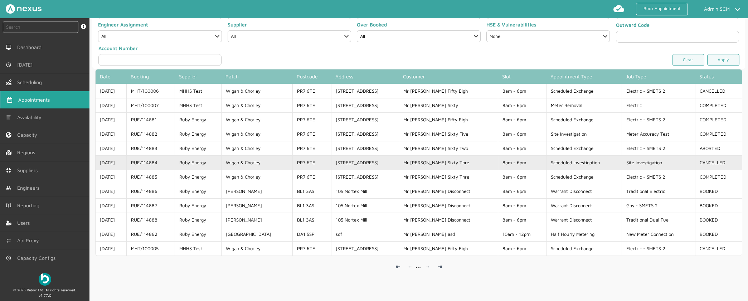
drag, startPoint x: 169, startPoint y: 160, endPoint x: 160, endPoint y: 169, distance: 13.4
click at [160, 169] on td "RUE/114884" at bounding box center [150, 162] width 48 height 14
copy td "RUE/114884"
click at [154, 162] on td "RUE/114884" at bounding box center [150, 162] width 48 height 14
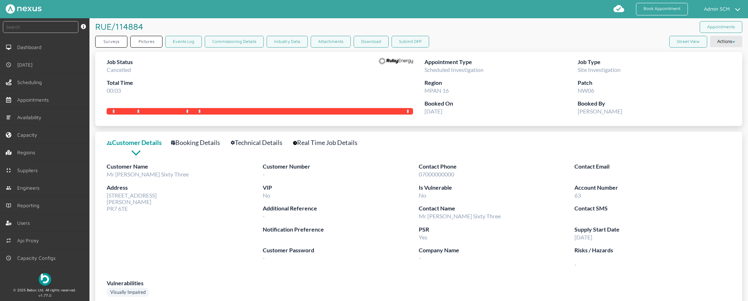
click at [122, 41] on link "Surveys" at bounding box center [111, 42] width 32 height 12
click at [118, 44] on link "Surveys" at bounding box center [111, 42] width 32 height 12
click at [108, 43] on link "Surveys" at bounding box center [111, 42] width 32 height 12
